Goal: Register for event/course

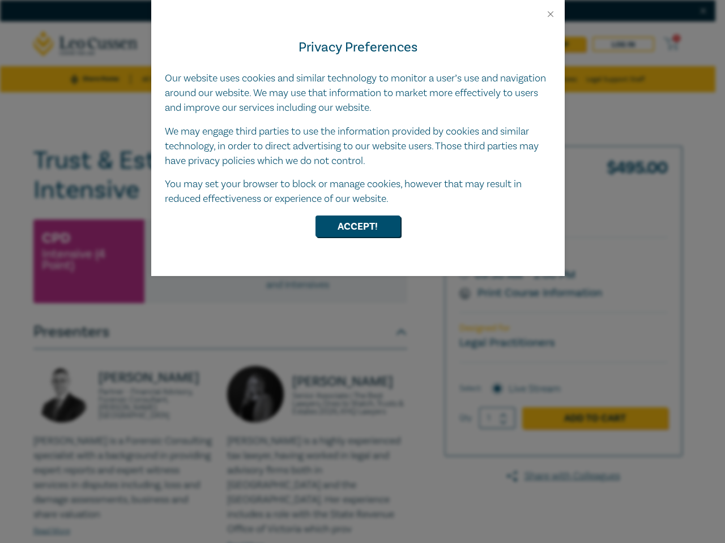
click at [362, 272] on div "Privacy Preferences Our website uses cookies and similar technology to monitor …" at bounding box center [357, 147] width 413 height 257
click at [550, 14] on button "Close" at bounding box center [550, 14] width 10 height 10
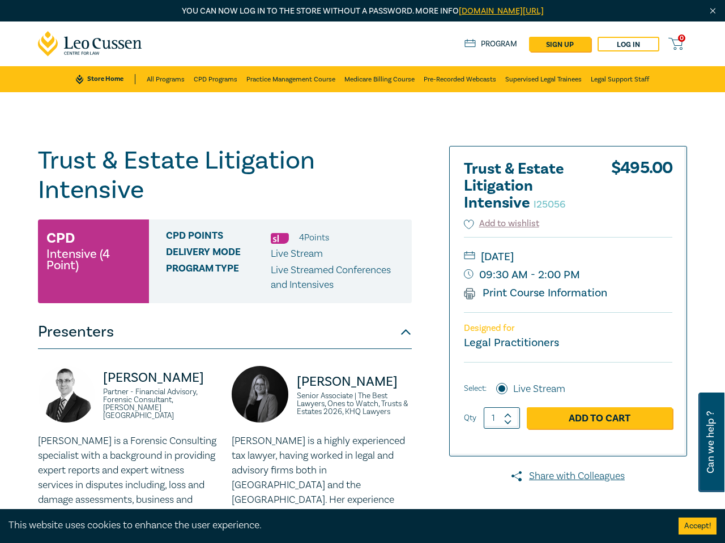
click at [358, 226] on div "CPD Points 4 Point s Delivery Mode Live Stream Program type Live Streamed Confe…" at bounding box center [280, 262] width 263 height 84
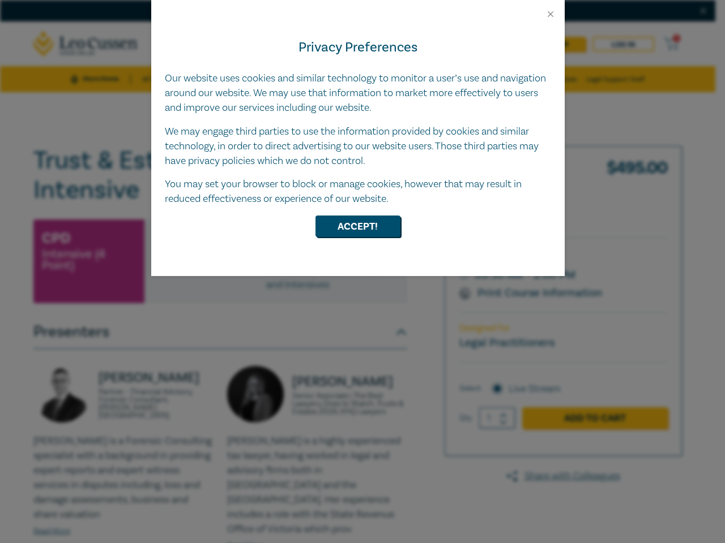
click at [362, 272] on div "Privacy Preferences Our website uses cookies and similar technology to monitor …" at bounding box center [357, 147] width 413 height 257
click at [550, 14] on button "Close" at bounding box center [550, 14] width 10 height 10
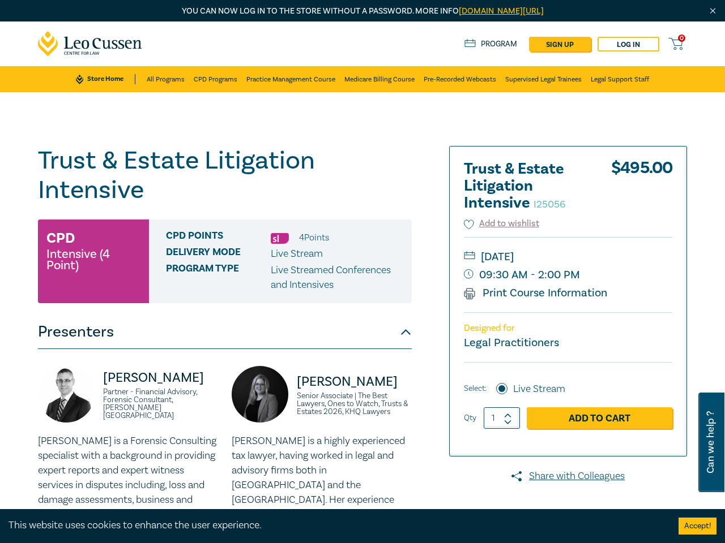
click at [358, 226] on div "CPD Points 4 Point s Delivery Mode Live Stream Program type Live Streamed Confe…" at bounding box center [280, 262] width 263 height 84
